Goal: Information Seeking & Learning: Compare options

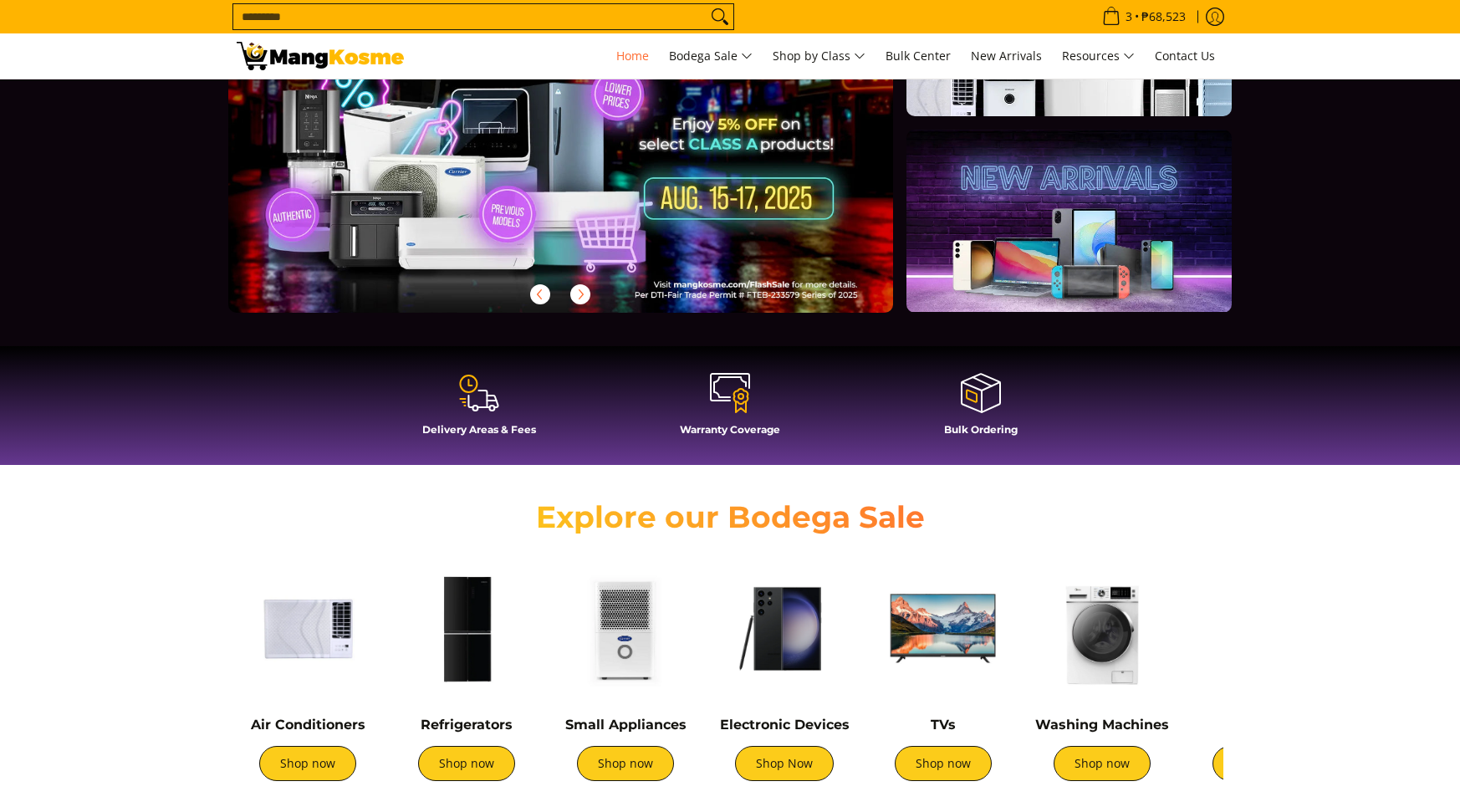
scroll to position [35, 0]
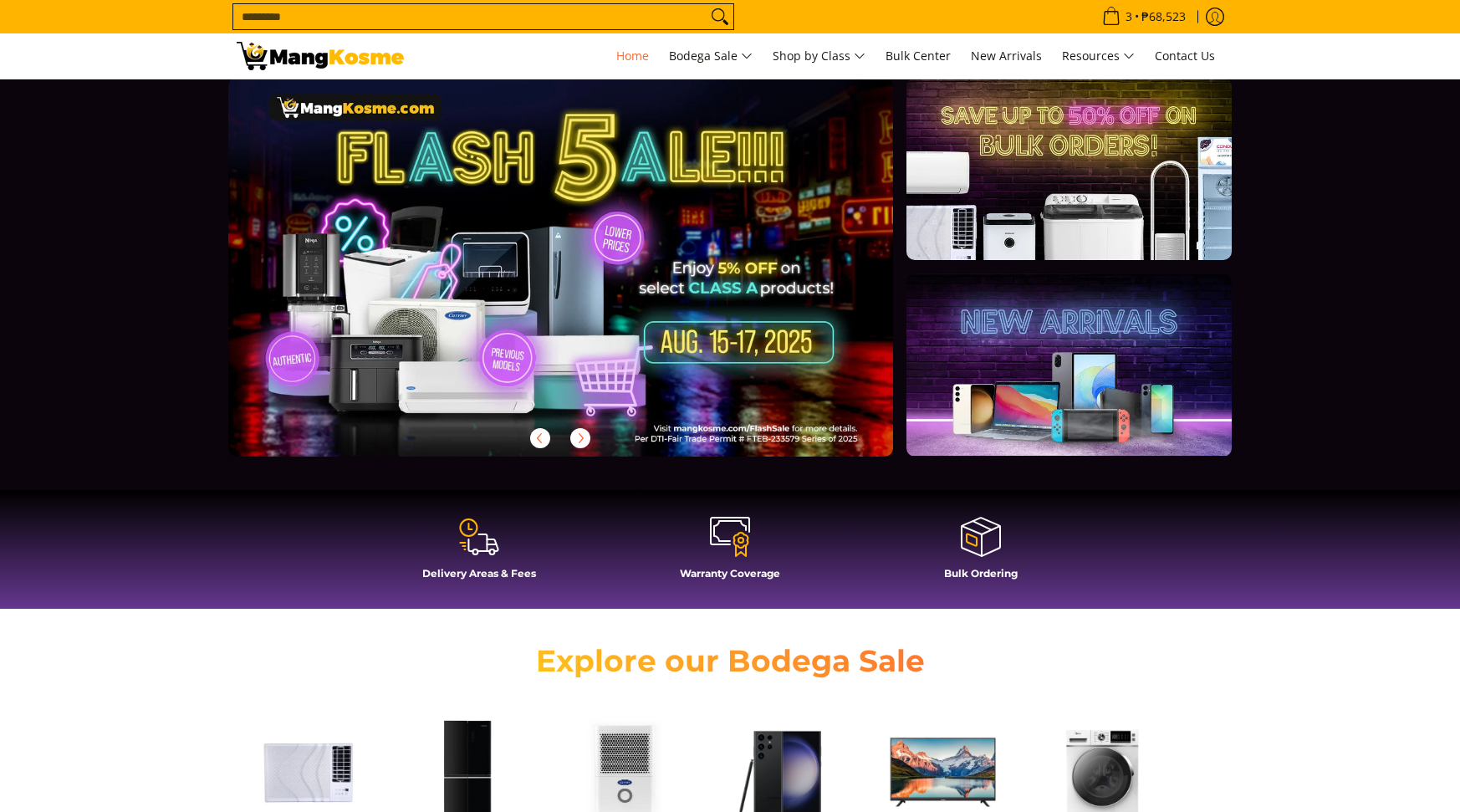
click at [707, 287] on link at bounding box center [588, 281] width 719 height 406
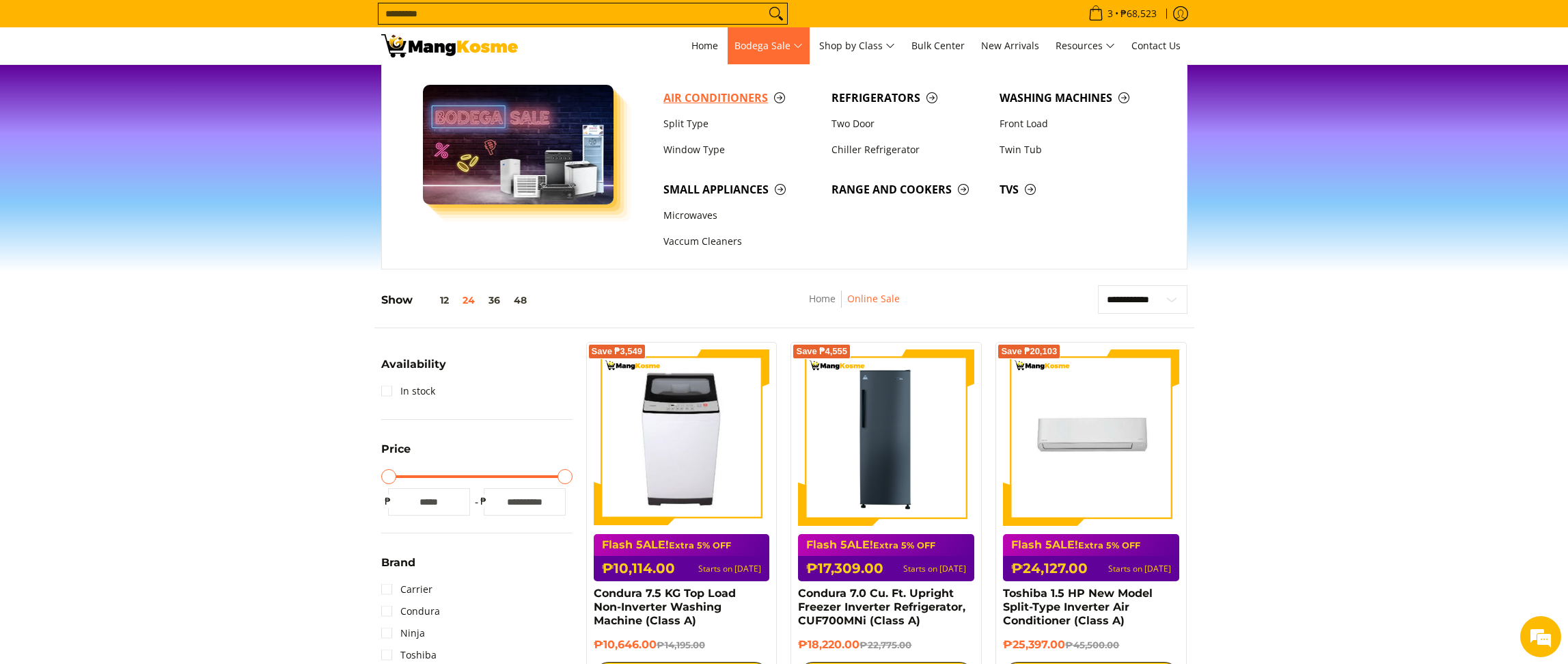
click at [716, 102] on span "Air Conditioners" at bounding box center [741, 98] width 155 height 17
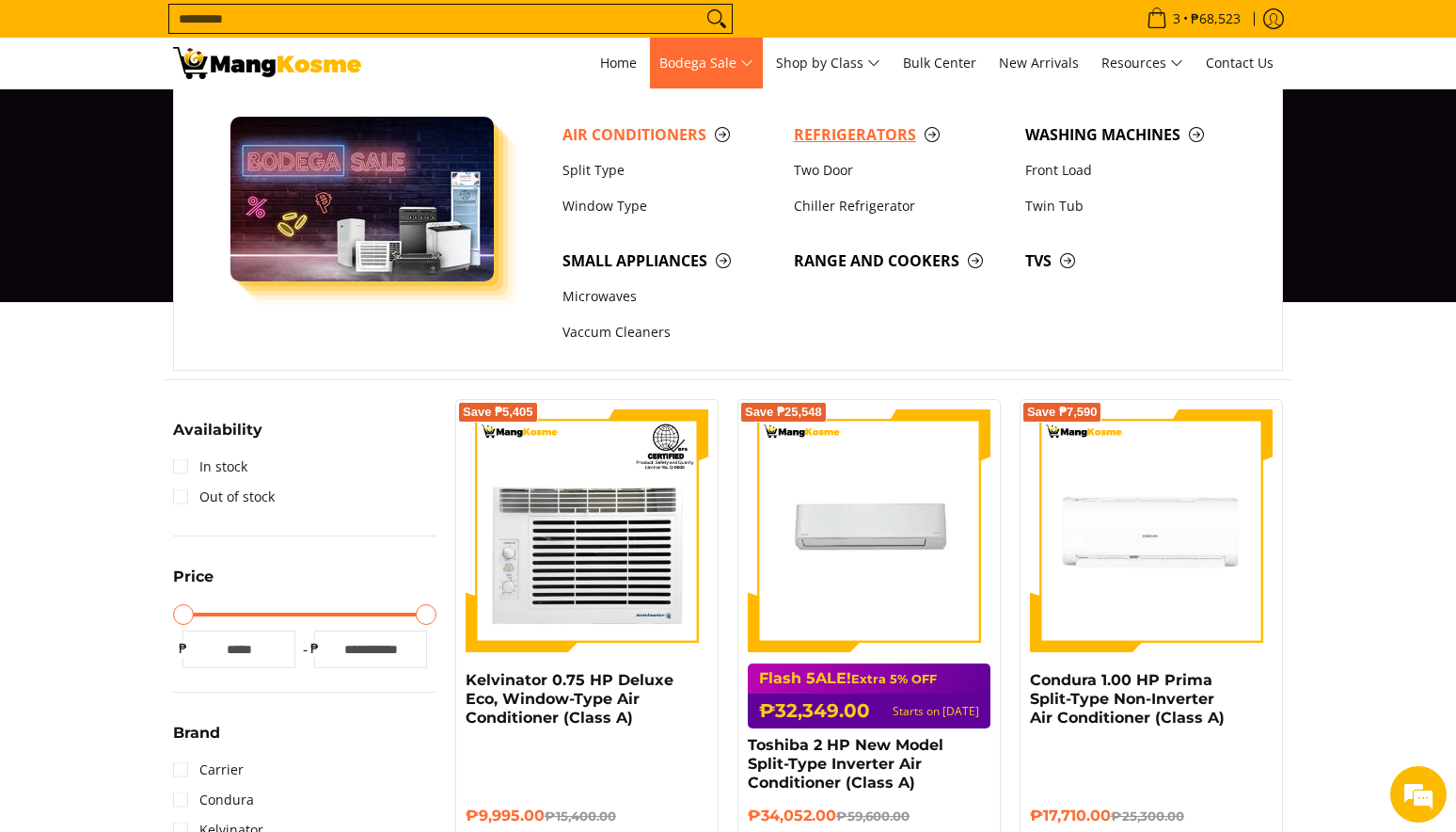
click at [532, 147] on link "Refrigerators" at bounding box center [900, 135] width 231 height 36
click at [532, 128] on span "Refrigerators" at bounding box center [901, 135] width 213 height 24
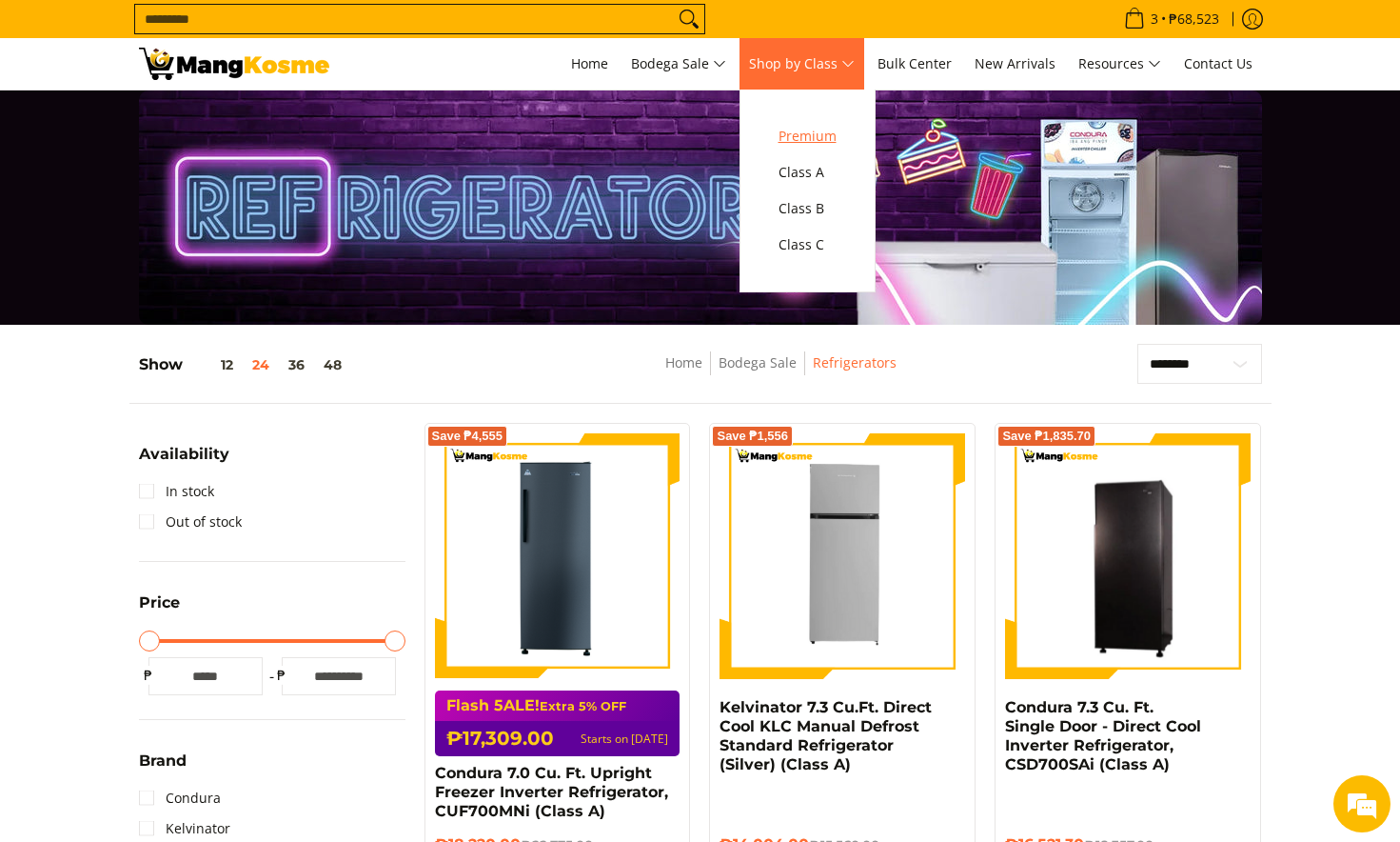
click at [811, 134] on span "Premium" at bounding box center [807, 137] width 58 height 24
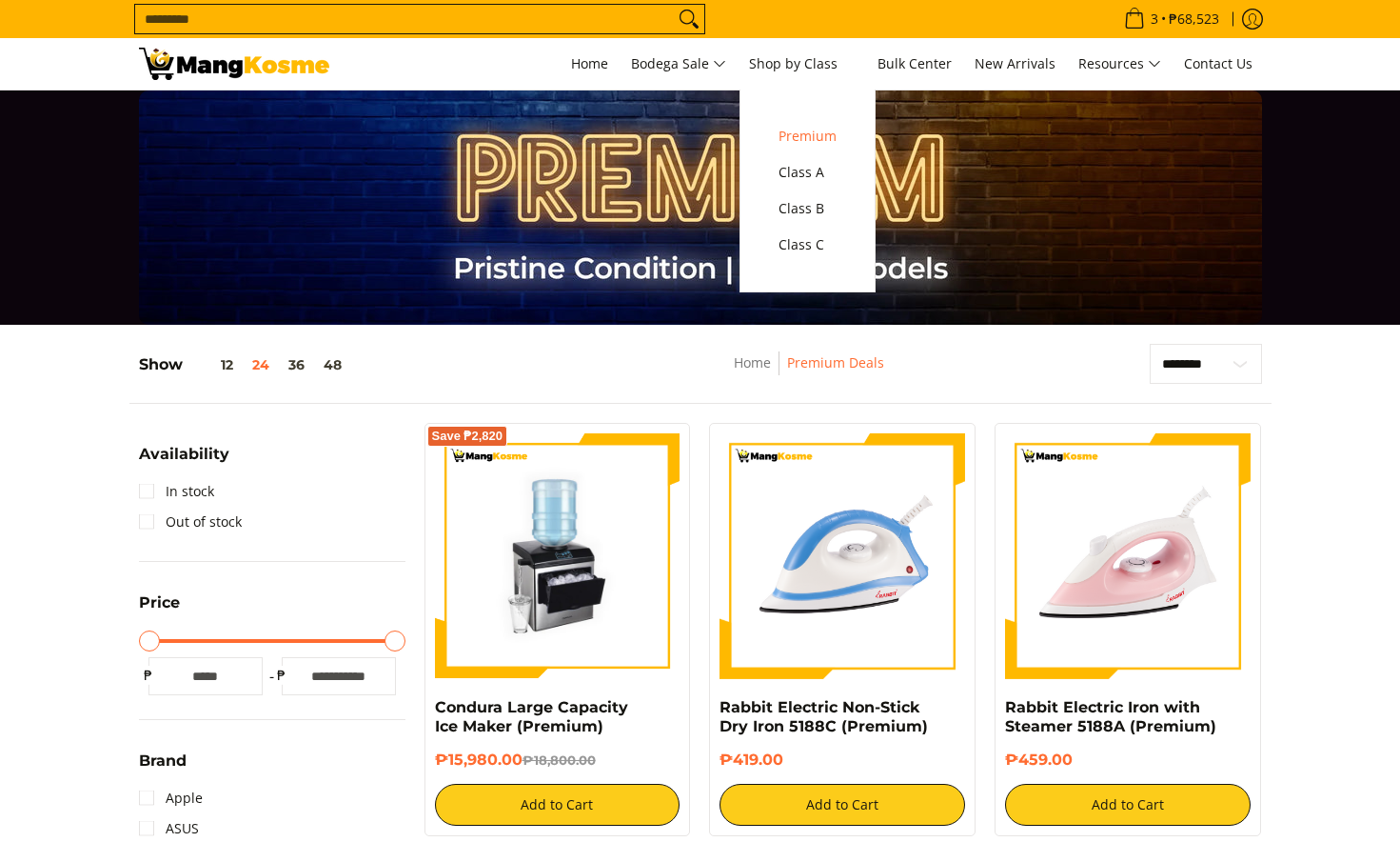
click at [812, 240] on span "Class C" at bounding box center [807, 244] width 58 height 24
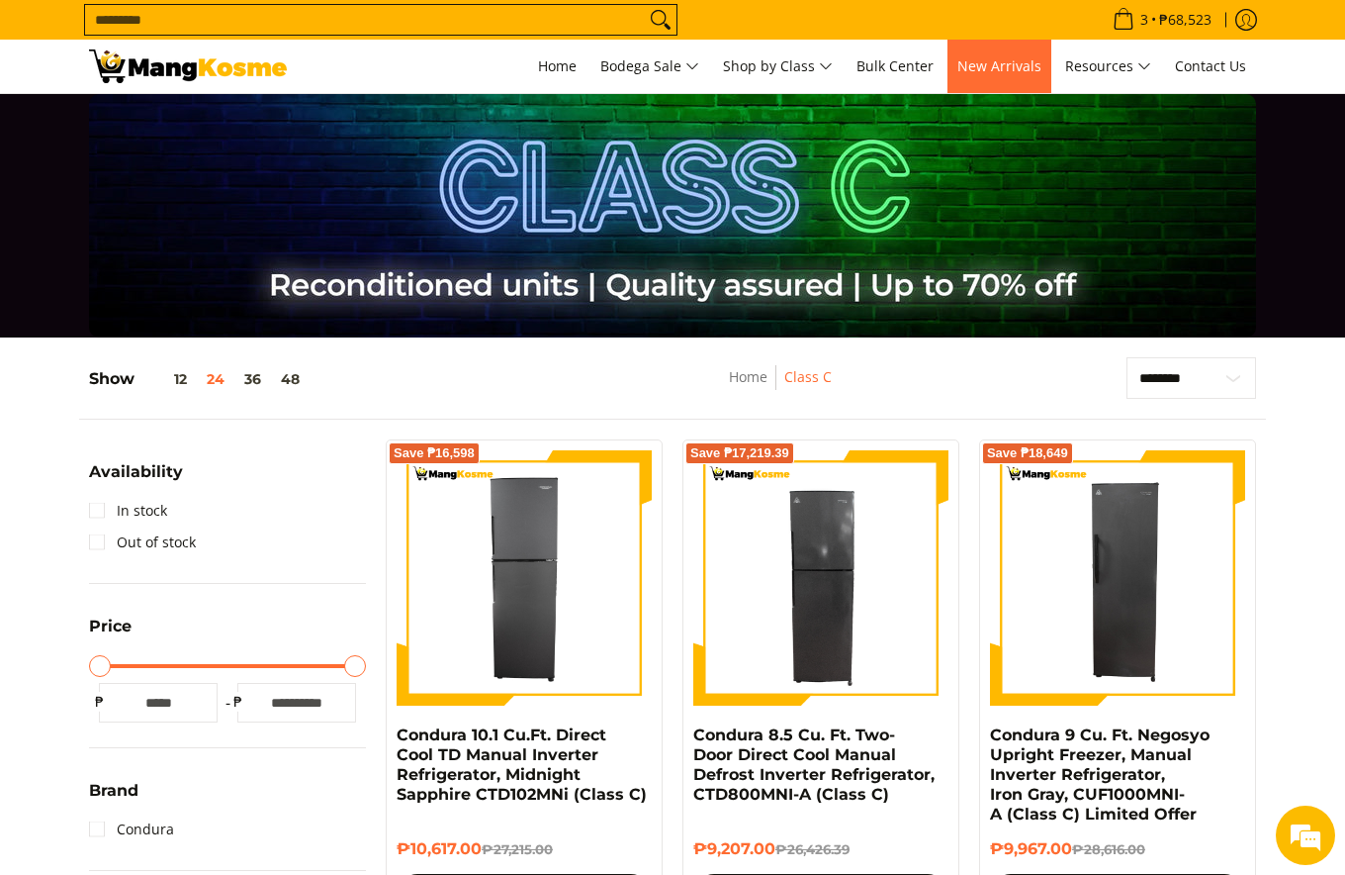
click at [1004, 78] on link "New Arrivals" at bounding box center [1000, 66] width 104 height 53
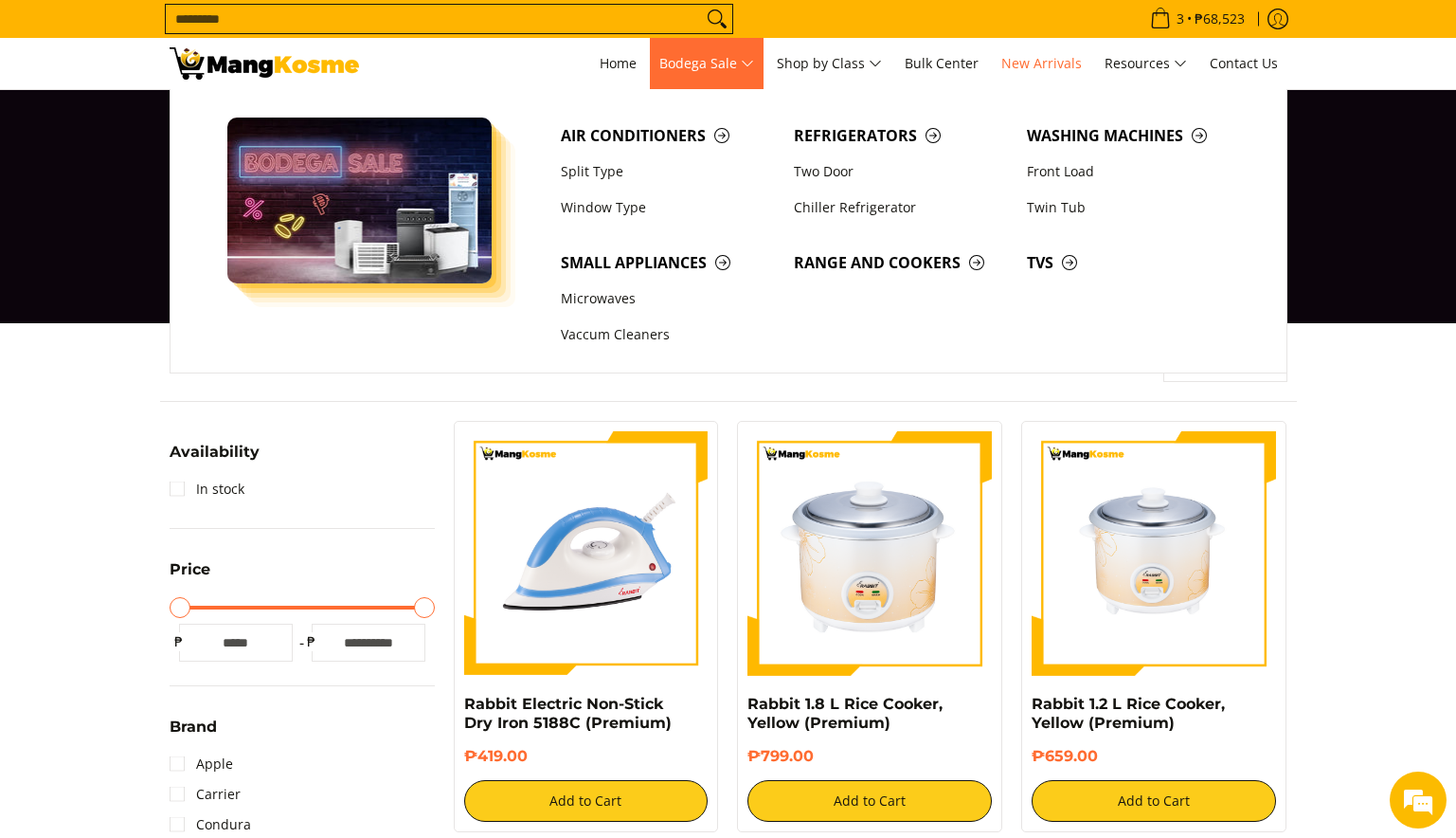
click at [689, 63] on span "Bodega Sale" at bounding box center [706, 63] width 95 height 24
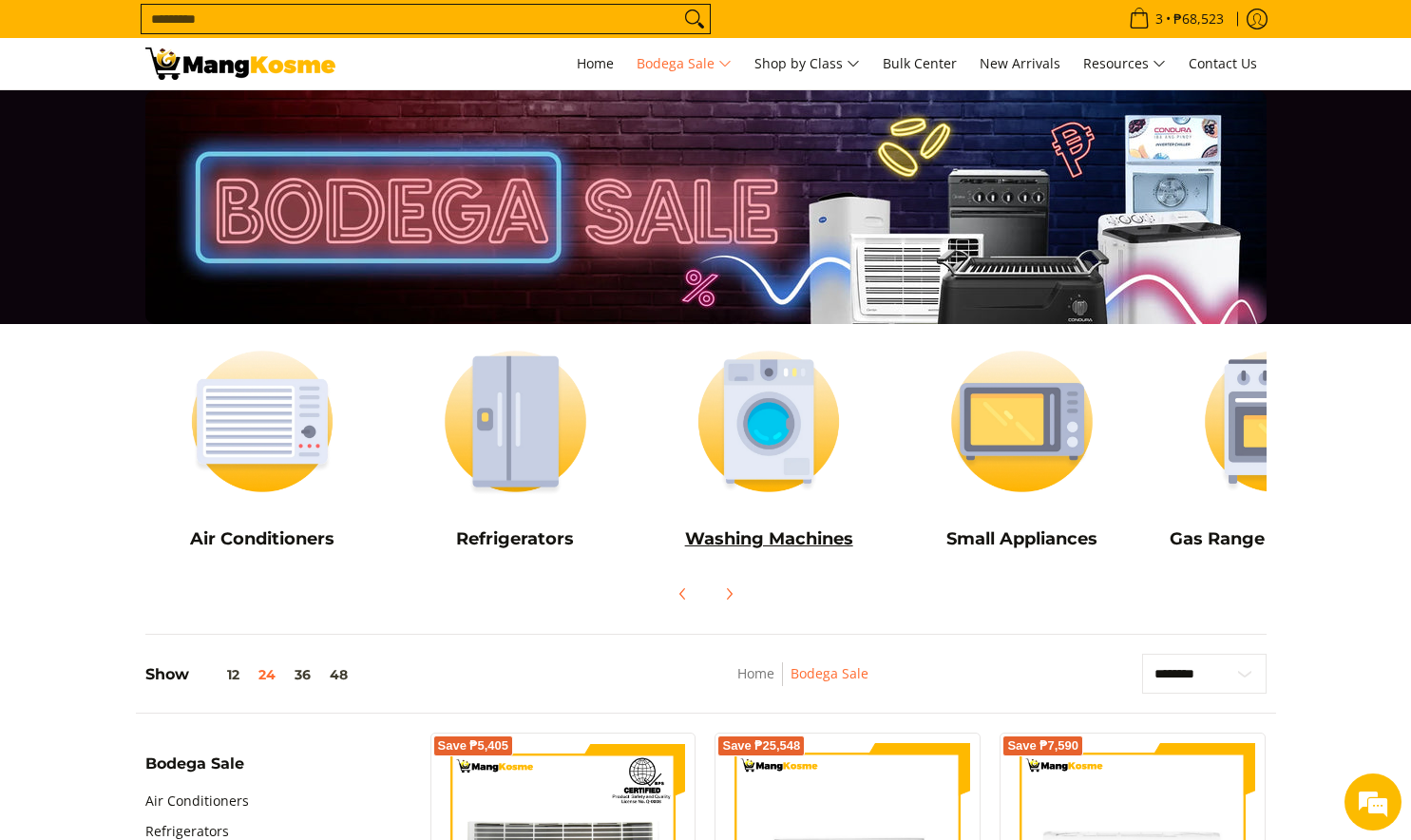
scroll to position [12, 0]
